Goal: Communication & Community: Answer question/provide support

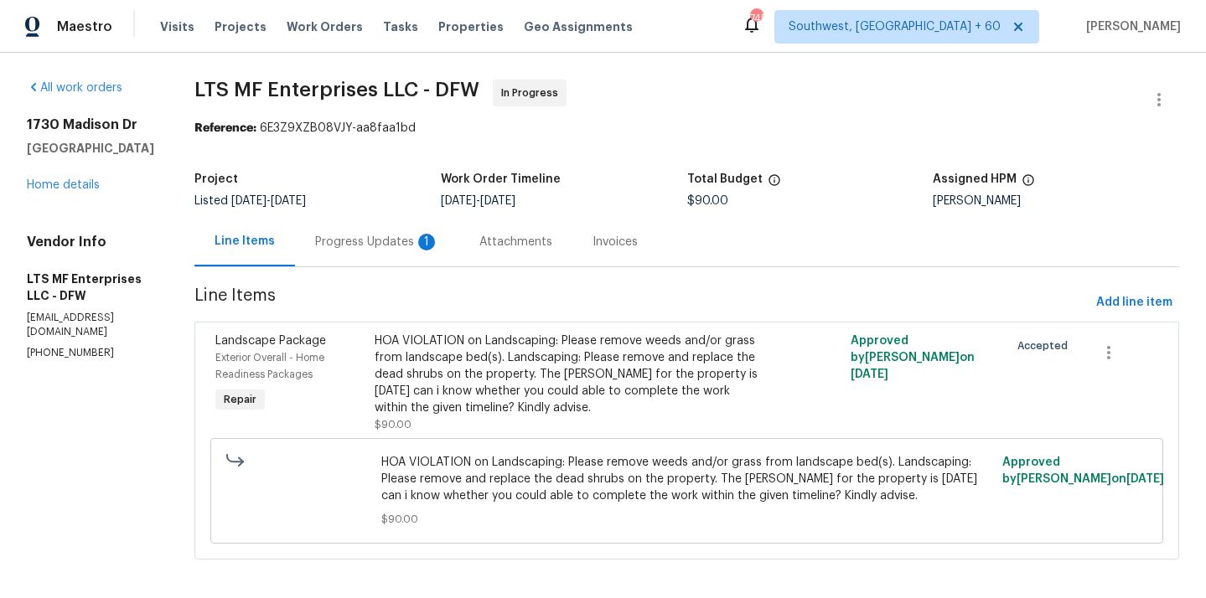
scroll to position [8, 0]
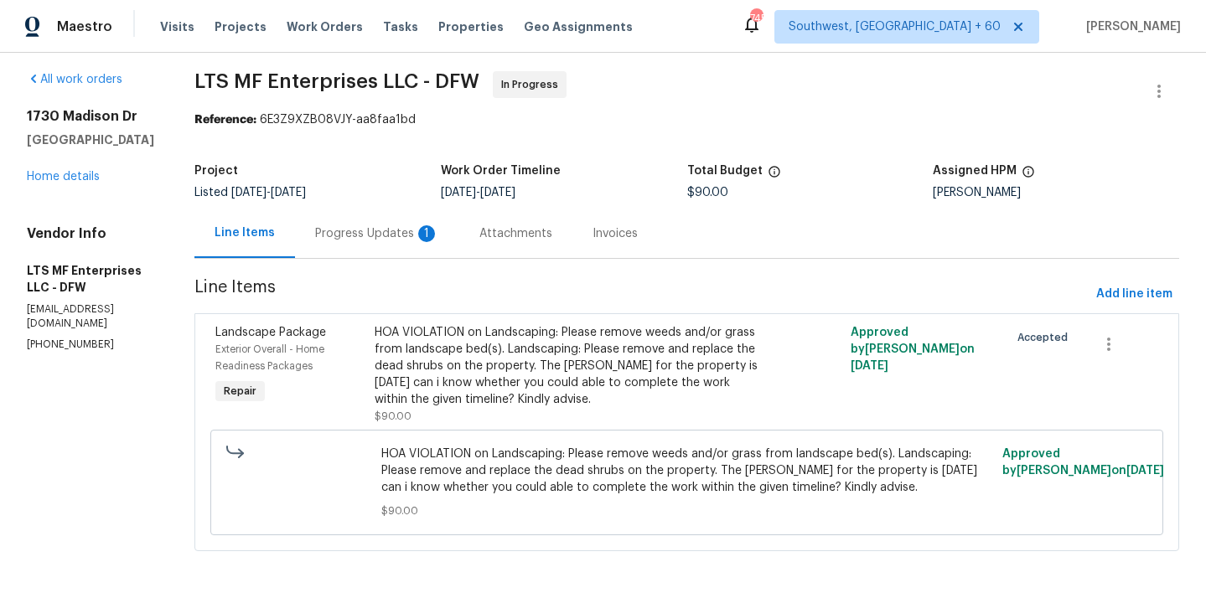
click at [373, 227] on div "Progress Updates 1" at bounding box center [377, 233] width 124 height 17
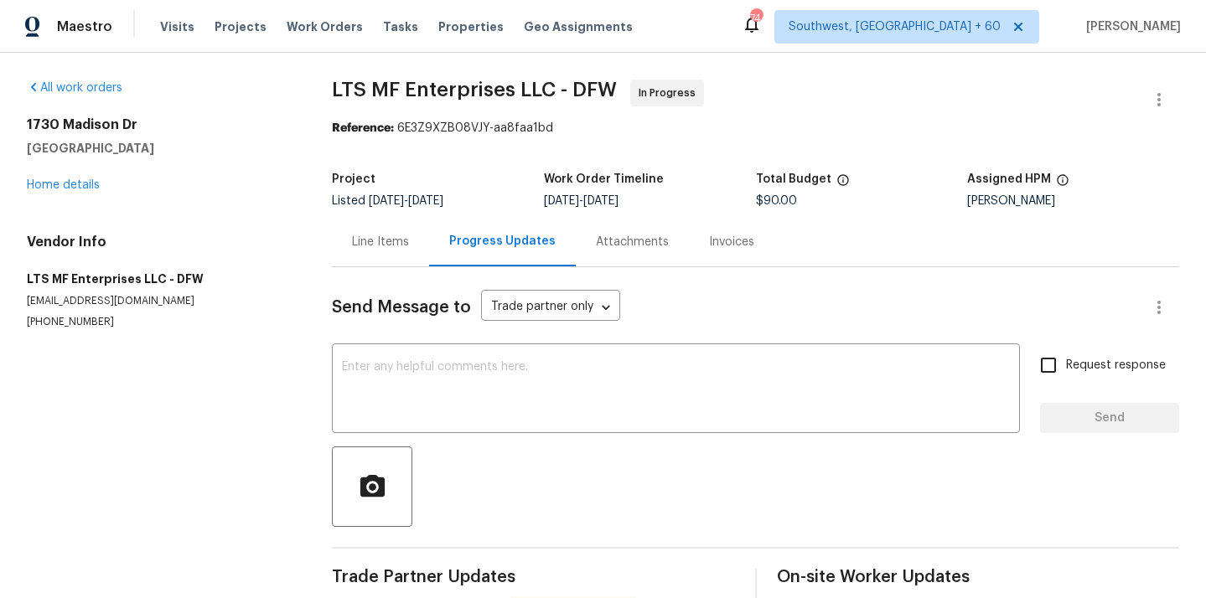
click at [382, 235] on div "Line Items" at bounding box center [380, 242] width 57 height 17
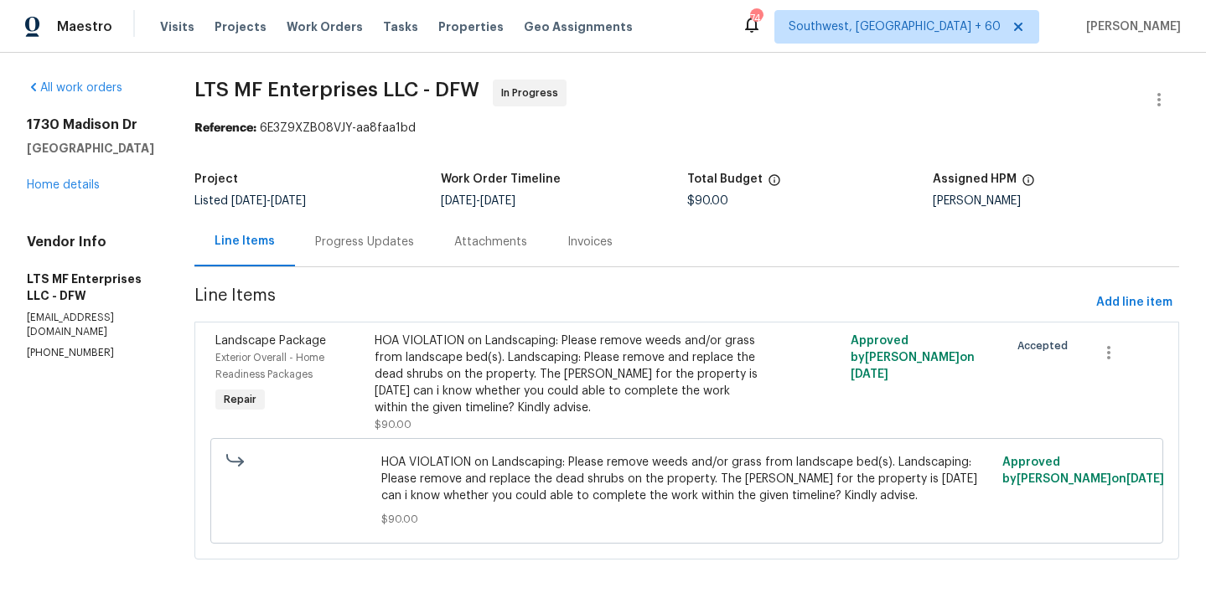
scroll to position [8, 0]
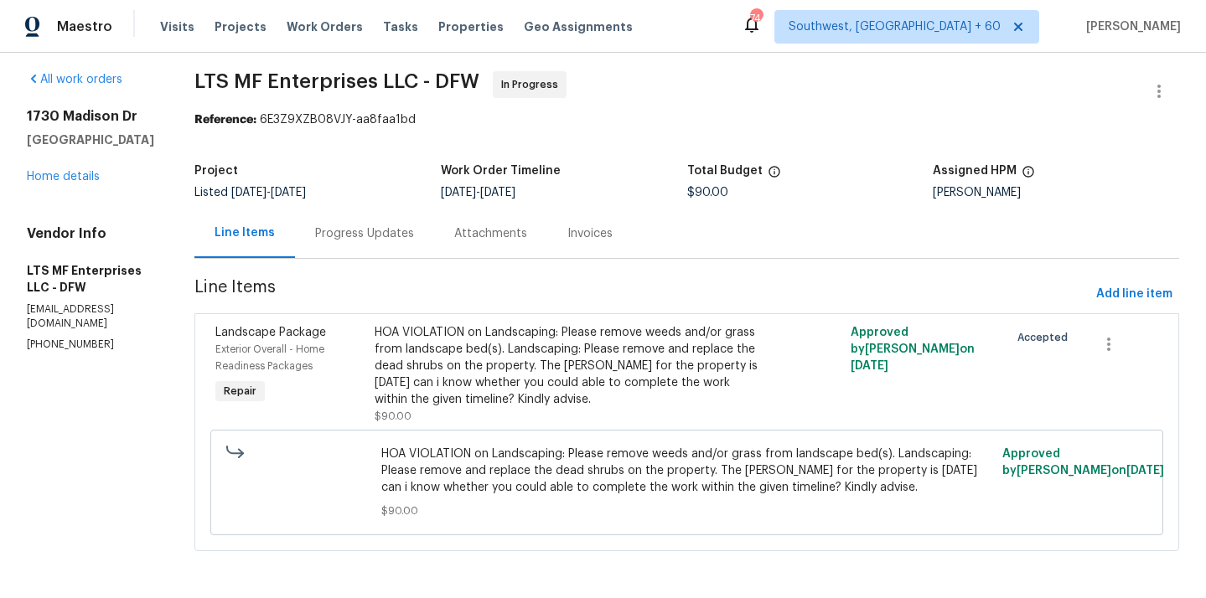
click at [491, 370] on div "HOA VIOLATION on Landscaping: Please remove weeds and/or grass from landscape b…" at bounding box center [568, 366] width 387 height 84
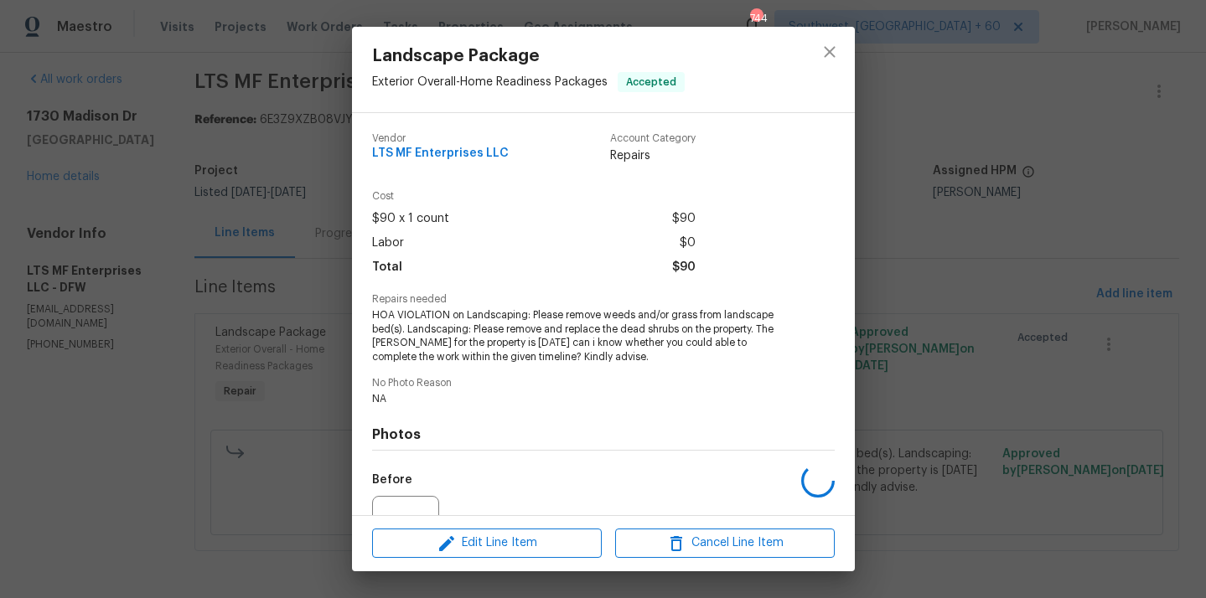
scroll to position [173, 0]
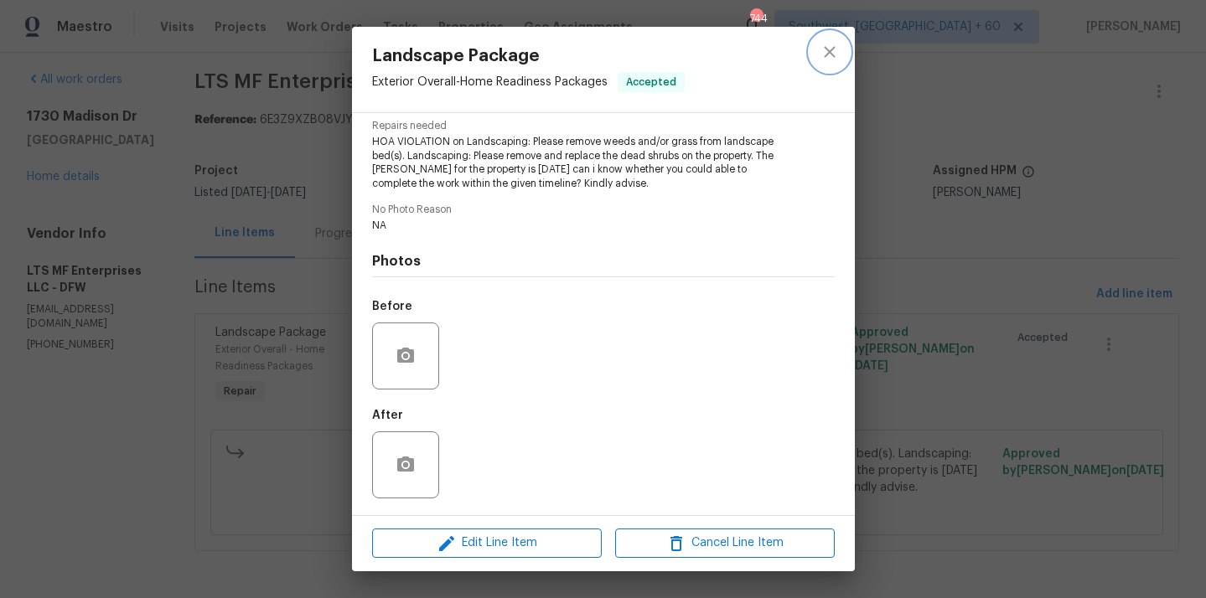
click at [826, 45] on icon "close" at bounding box center [830, 52] width 20 height 20
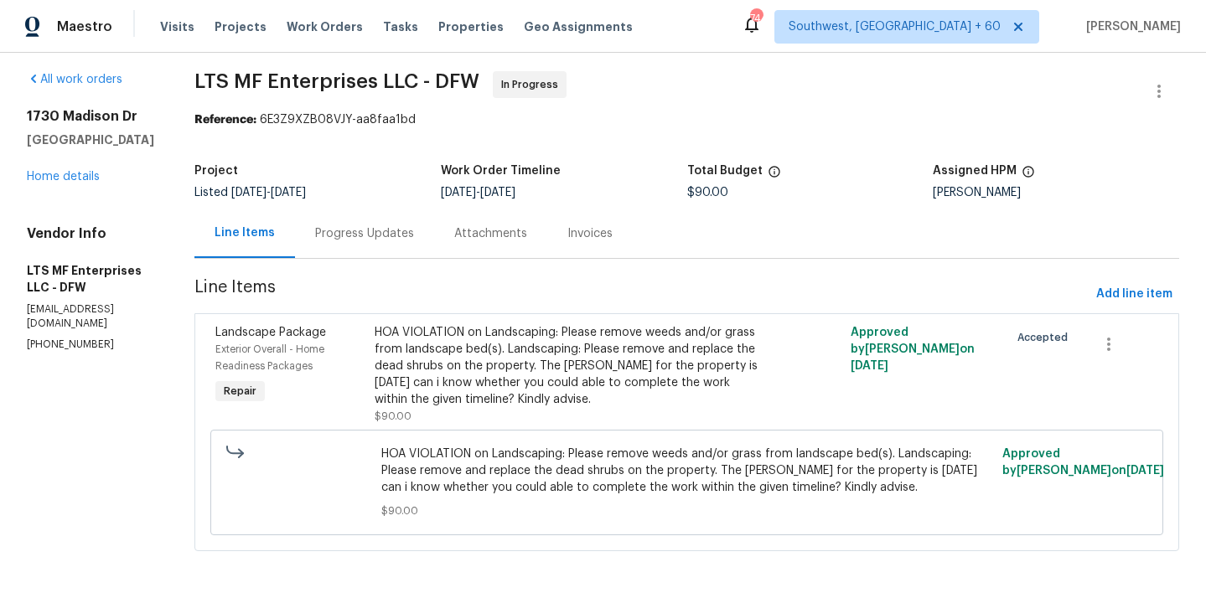
click at [328, 230] on div "Progress Updates" at bounding box center [364, 233] width 99 height 17
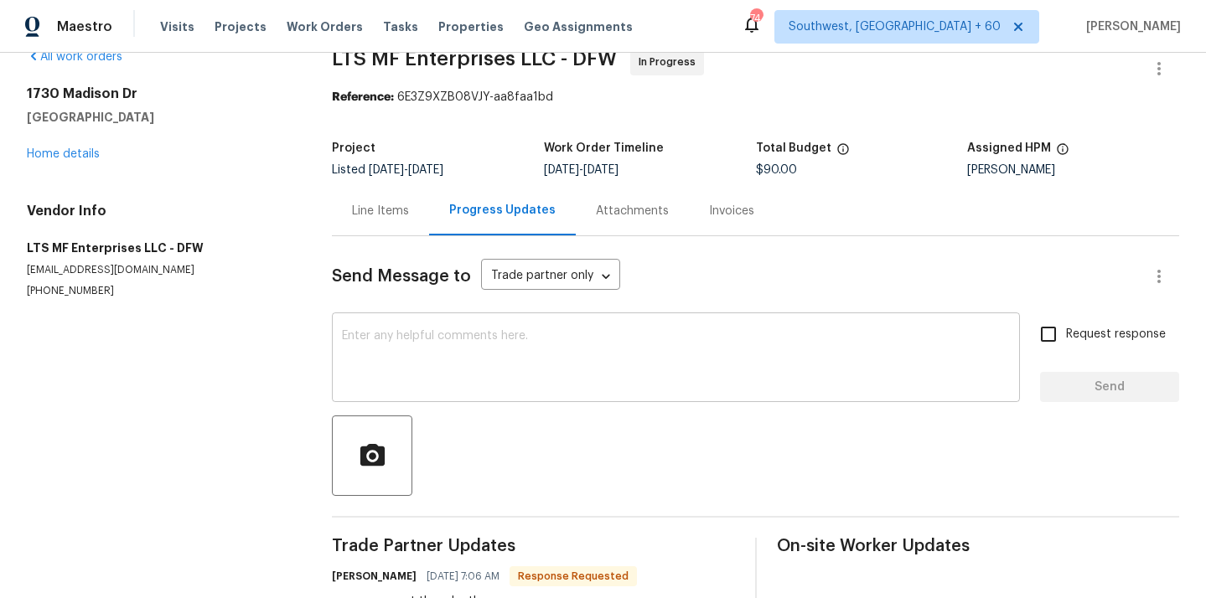
scroll to position [90, 0]
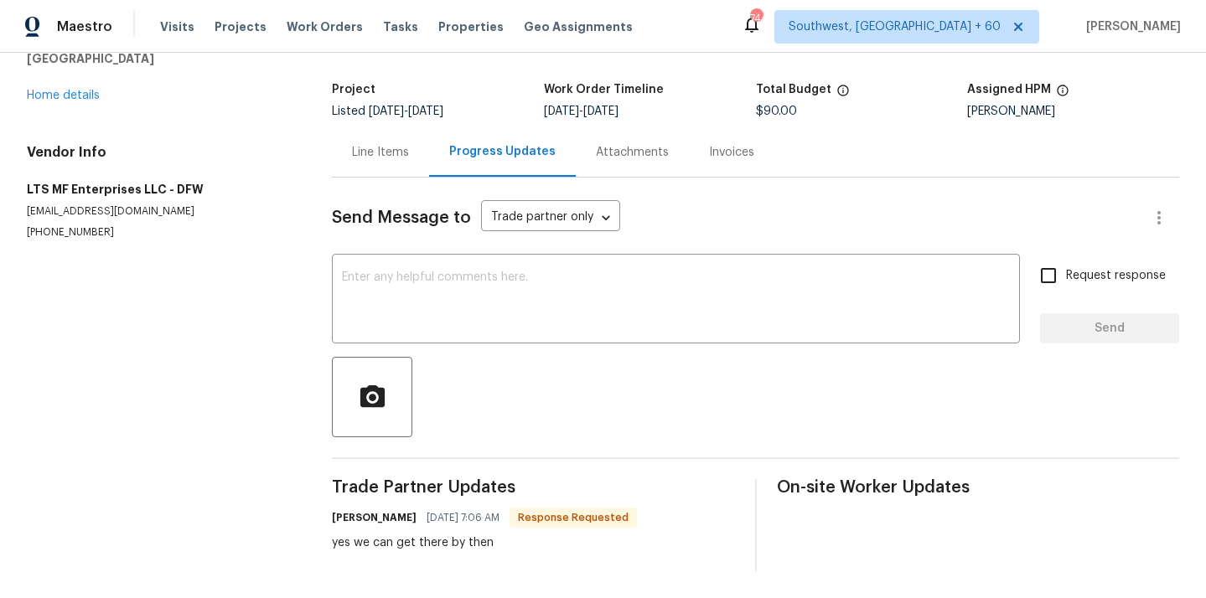
click at [385, 144] on div "Line Items" at bounding box center [380, 152] width 57 height 17
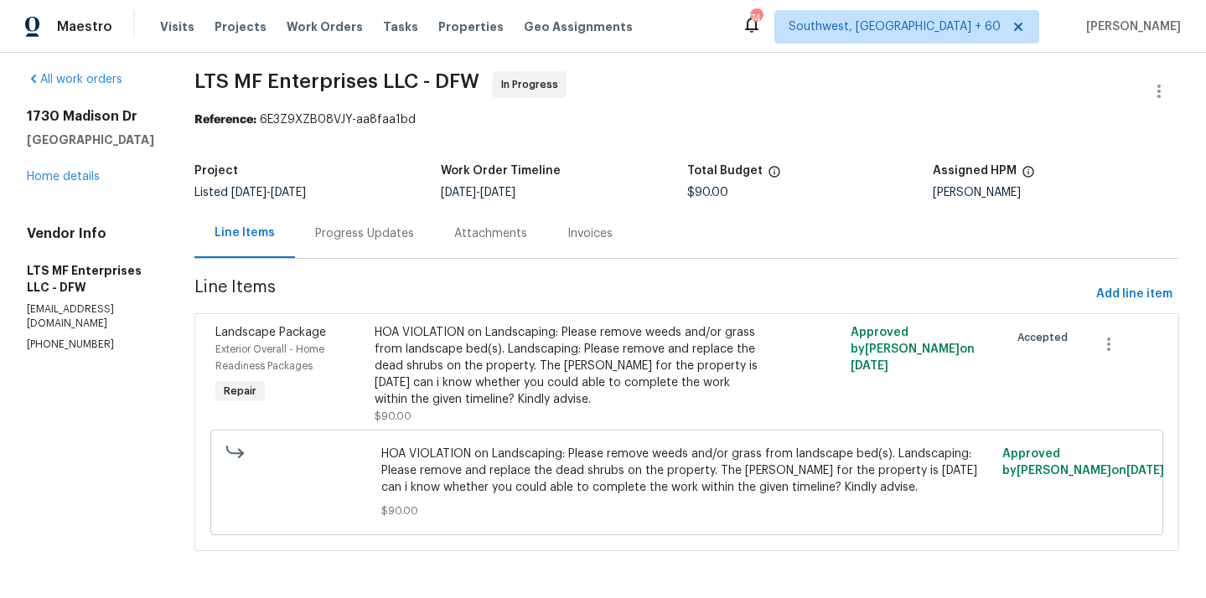
scroll to position [8, 0]
click at [376, 237] on div "Progress Updates" at bounding box center [364, 233] width 99 height 17
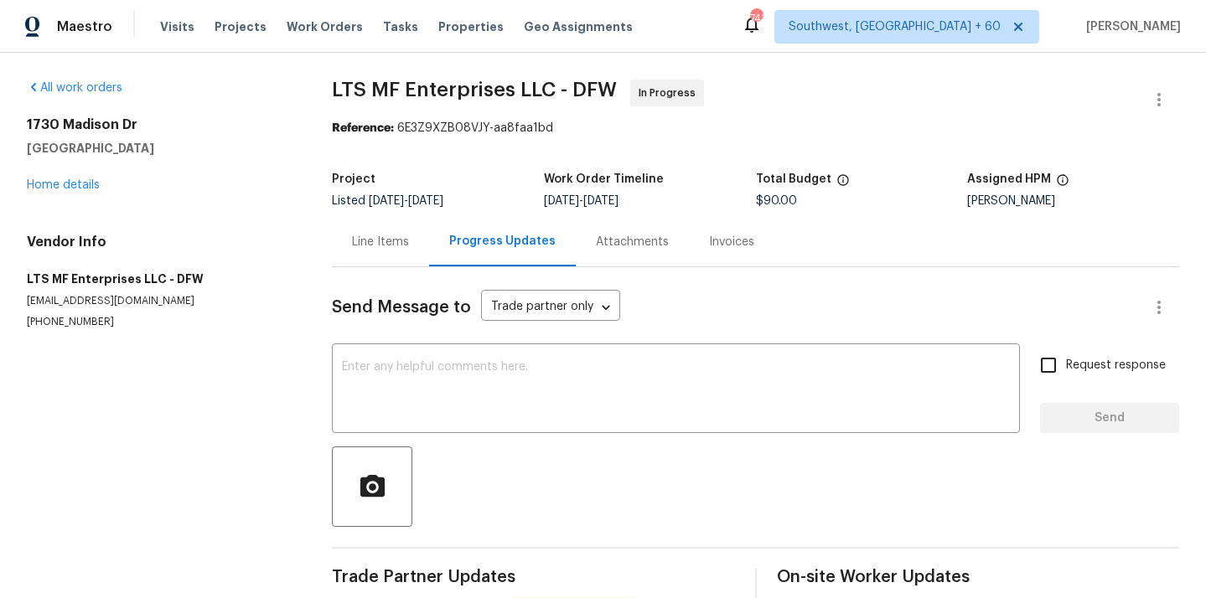
click at [390, 245] on div "Line Items" at bounding box center [380, 242] width 57 height 17
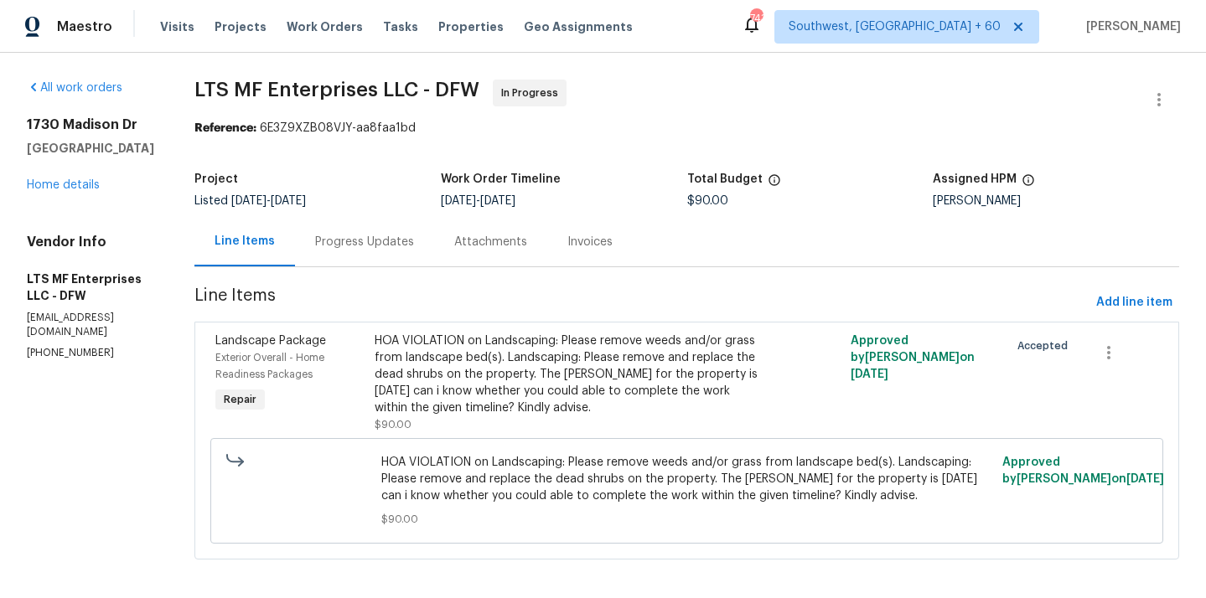
scroll to position [8, 0]
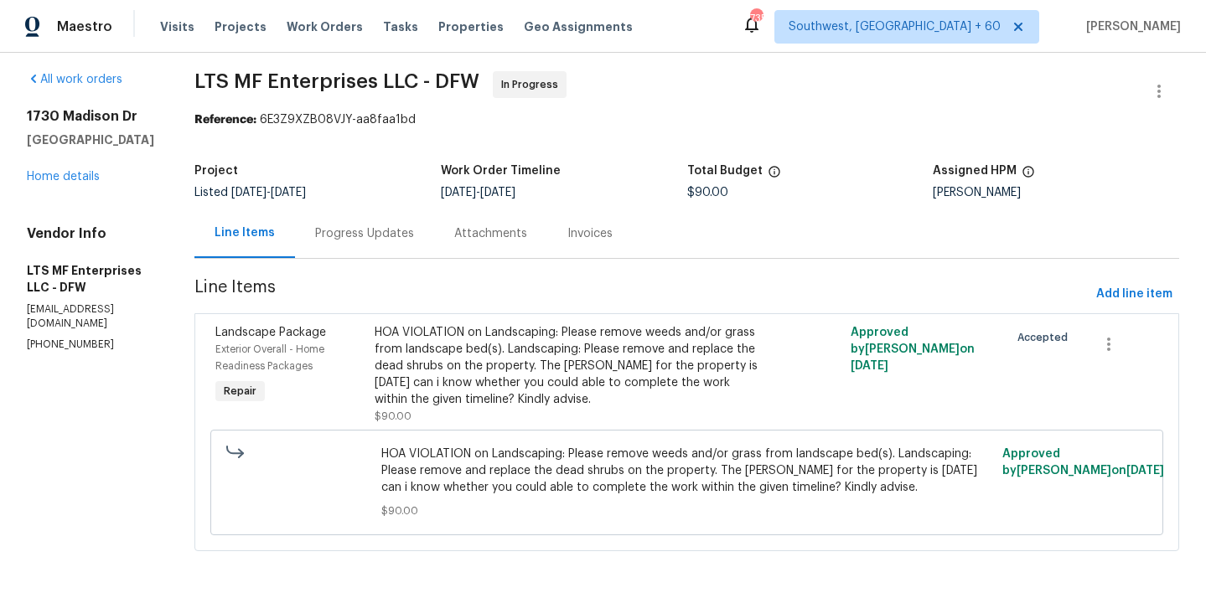
click at [366, 222] on div "Progress Updates" at bounding box center [364, 233] width 139 height 49
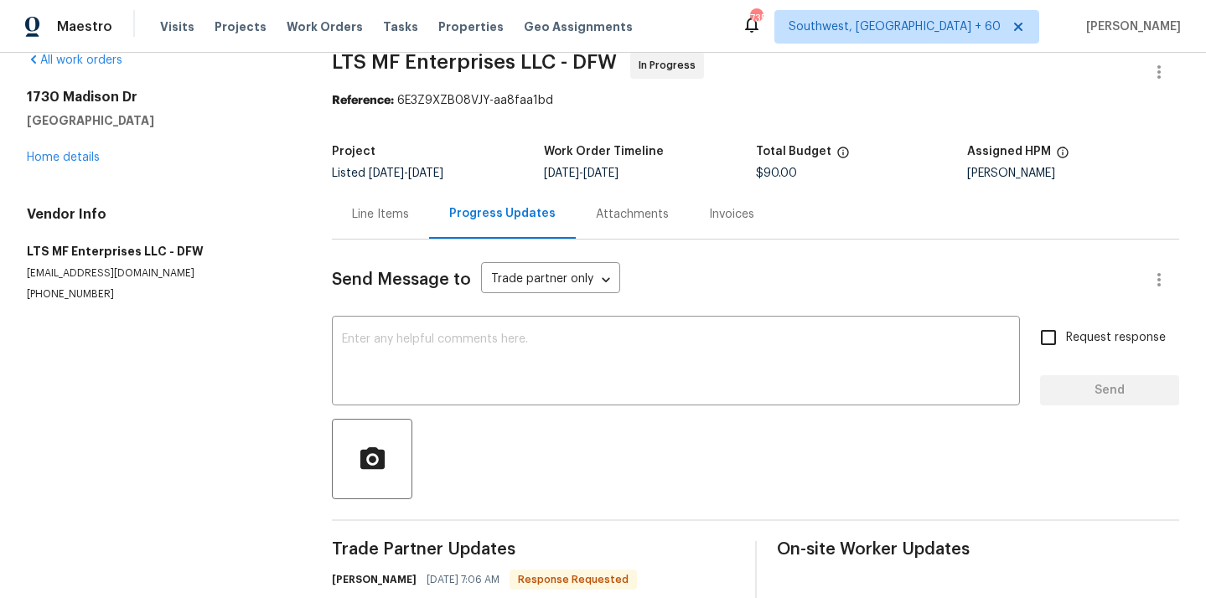
scroll to position [90, 0]
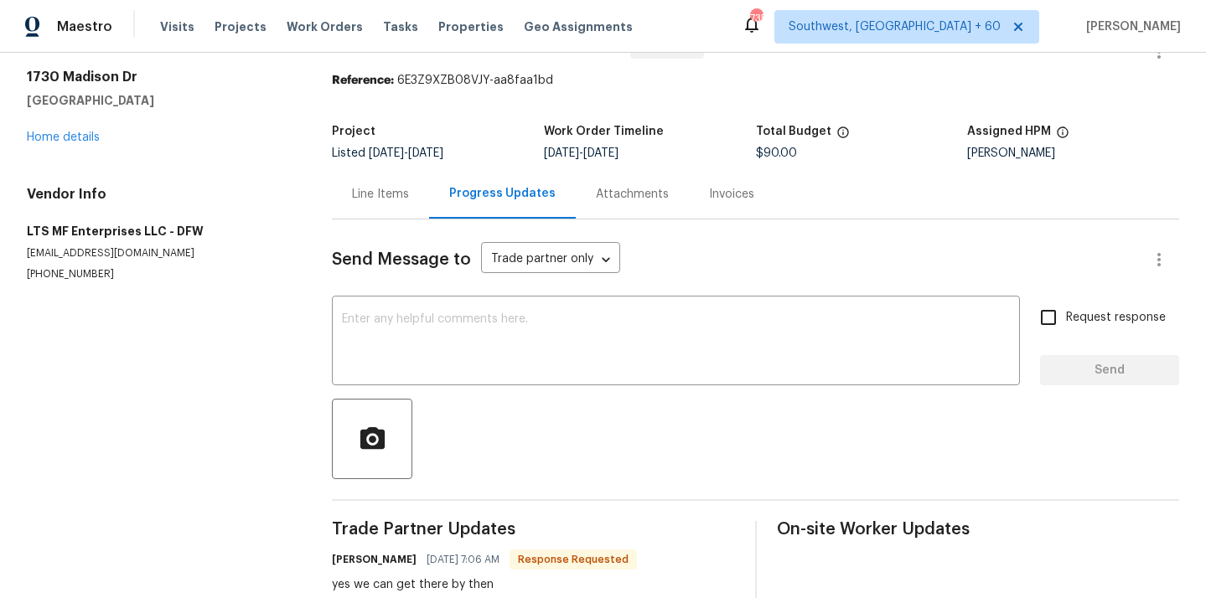
click at [389, 204] on div "Line Items" at bounding box center [380, 193] width 97 height 49
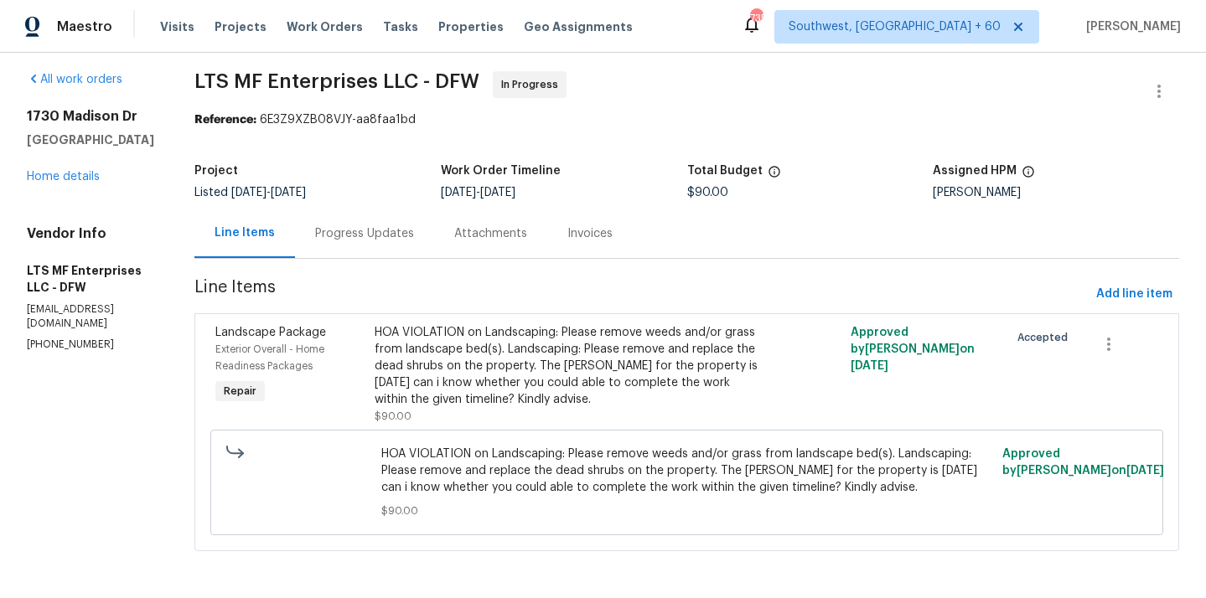
click at [370, 234] on div "Progress Updates" at bounding box center [364, 233] width 99 height 17
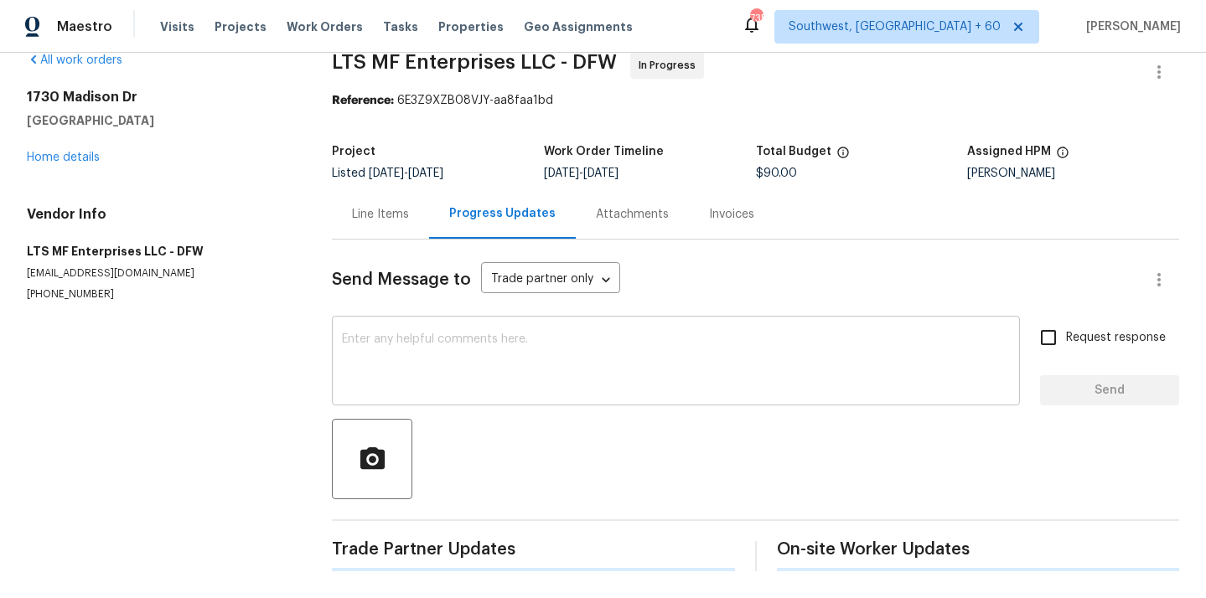
click at [458, 363] on textarea at bounding box center [676, 362] width 668 height 59
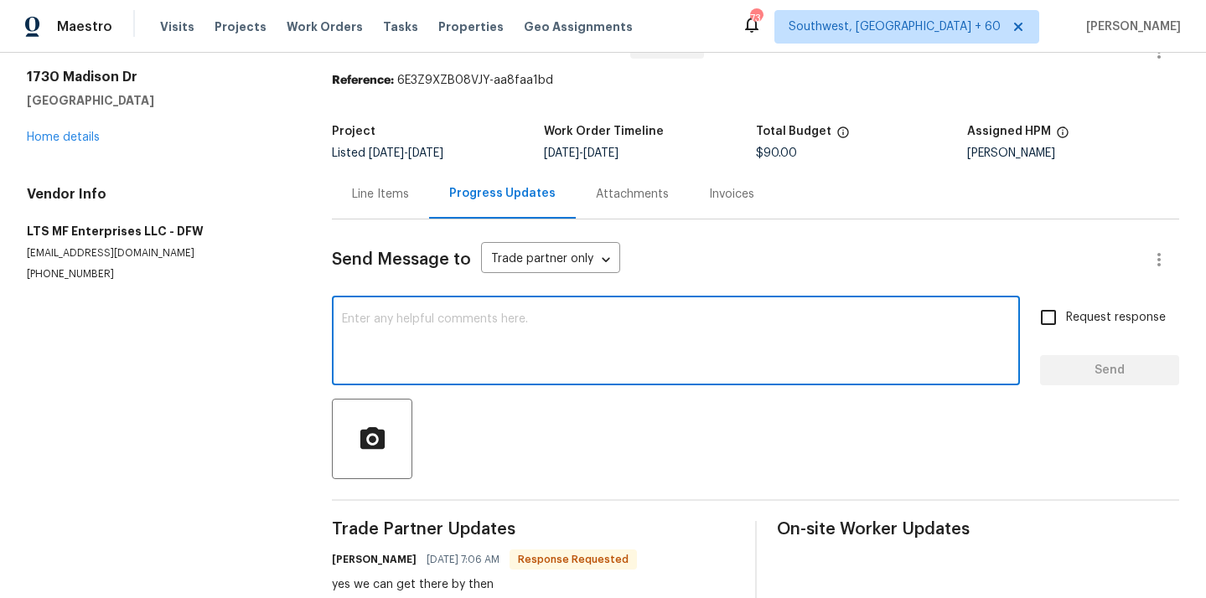
click at [417, 353] on textarea at bounding box center [676, 342] width 668 height 59
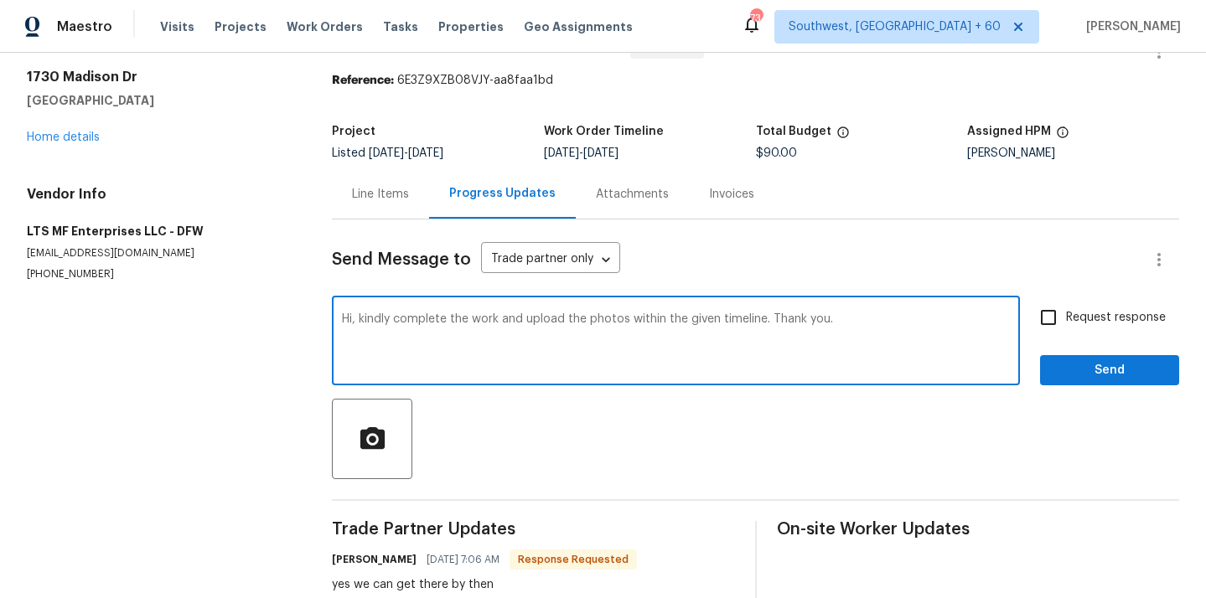
type textarea "Hi, kindly complete the work and upload the photos within the given timeline. T…"
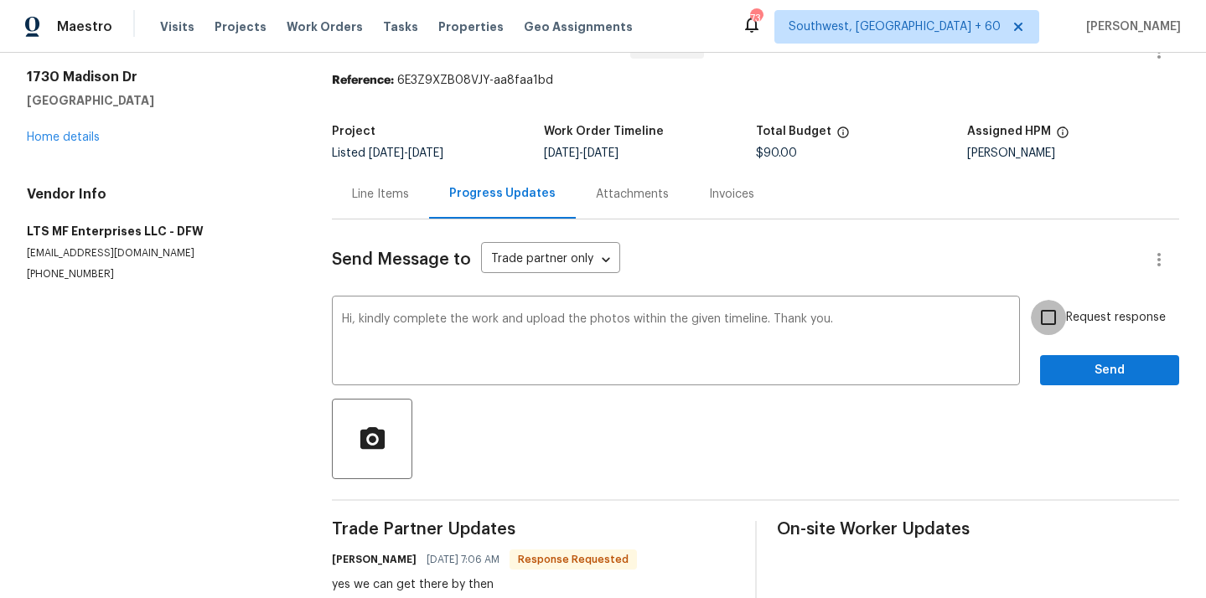
click at [1047, 313] on input "Request response" at bounding box center [1048, 317] width 35 height 35
checkbox input "true"
click at [1070, 365] on span "Send" at bounding box center [1109, 370] width 112 height 21
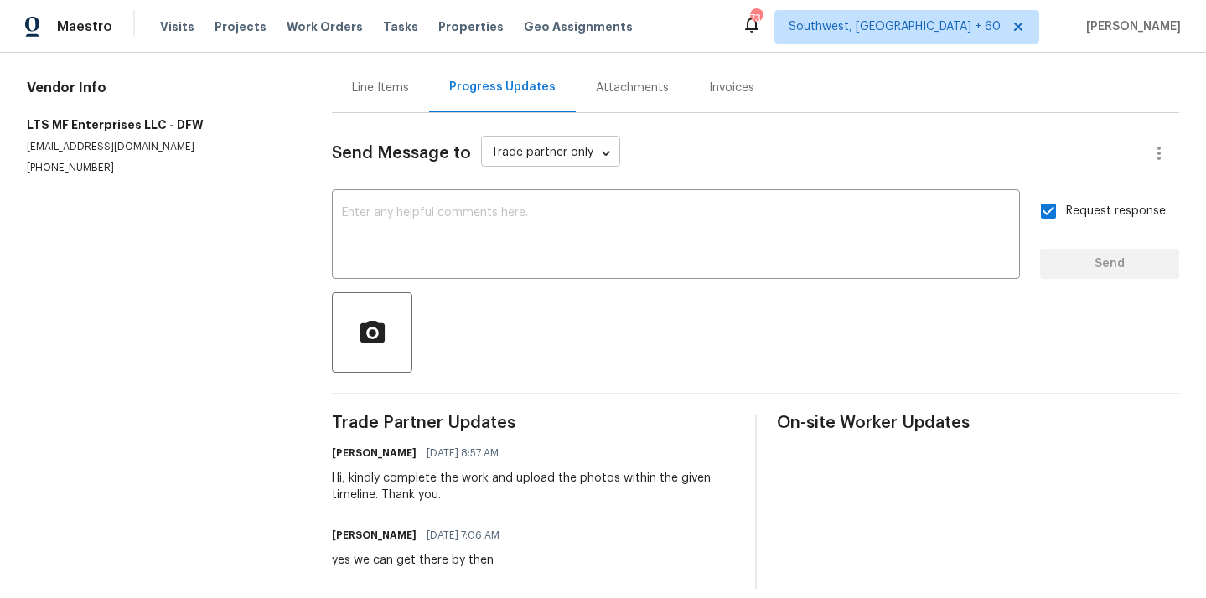
scroll to position [172, 0]
